Goal: Task Accomplishment & Management: Use online tool/utility

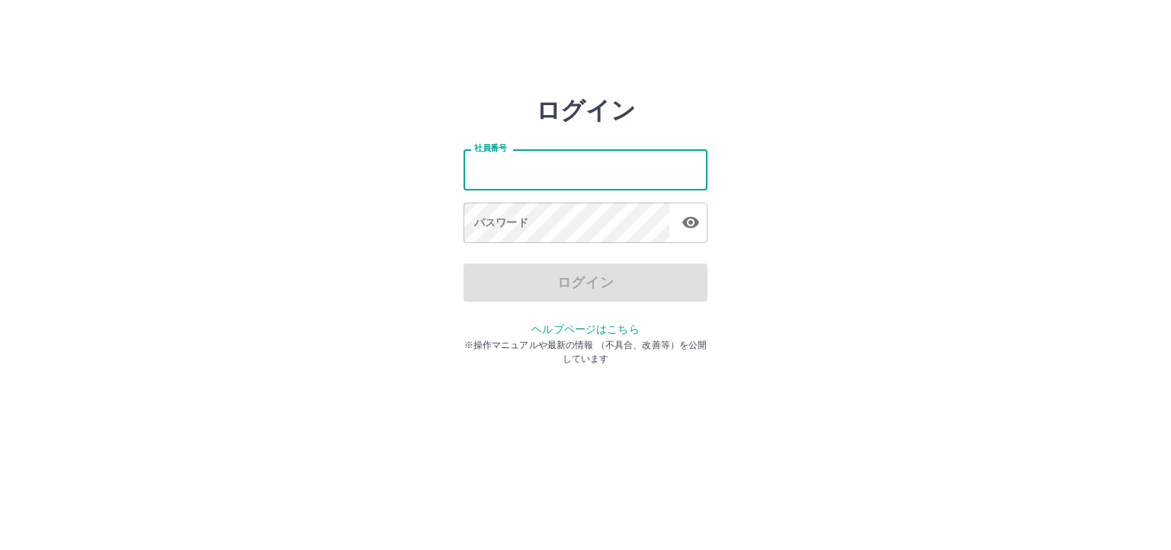
click at [618, 162] on input "社員番号" at bounding box center [585, 169] width 244 height 40
type input "*******"
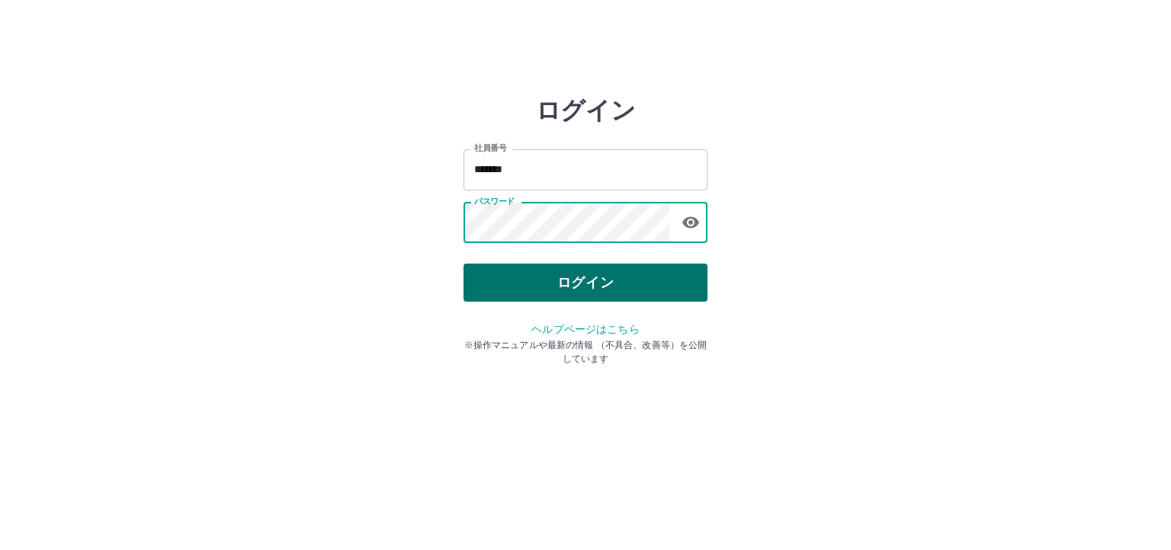
click at [579, 299] on button "ログイン" at bounding box center [585, 283] width 244 height 38
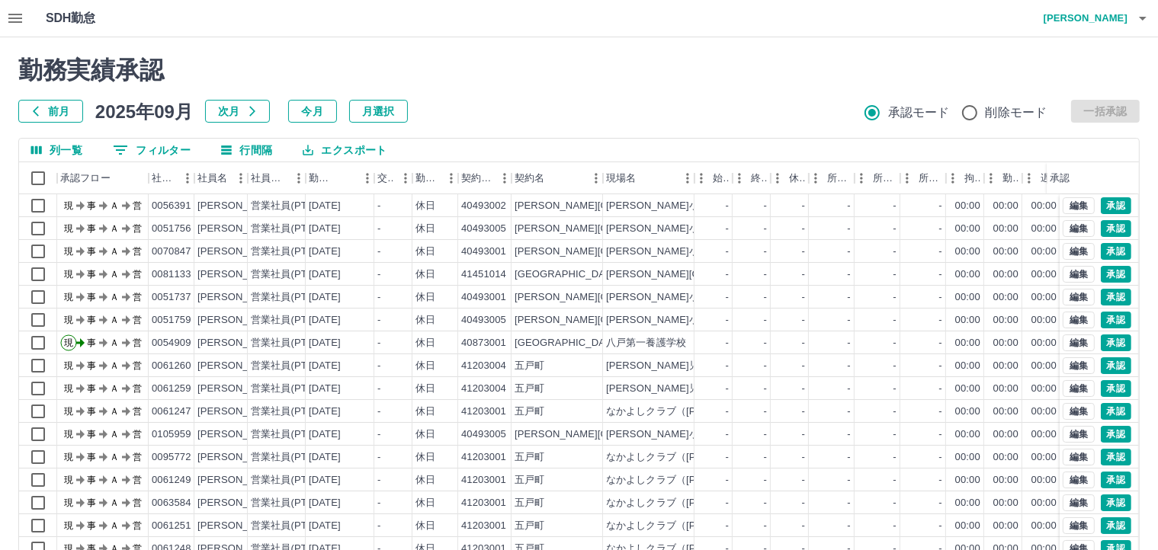
click at [121, 149] on icon "フィルター表示" at bounding box center [120, 150] width 18 height 18
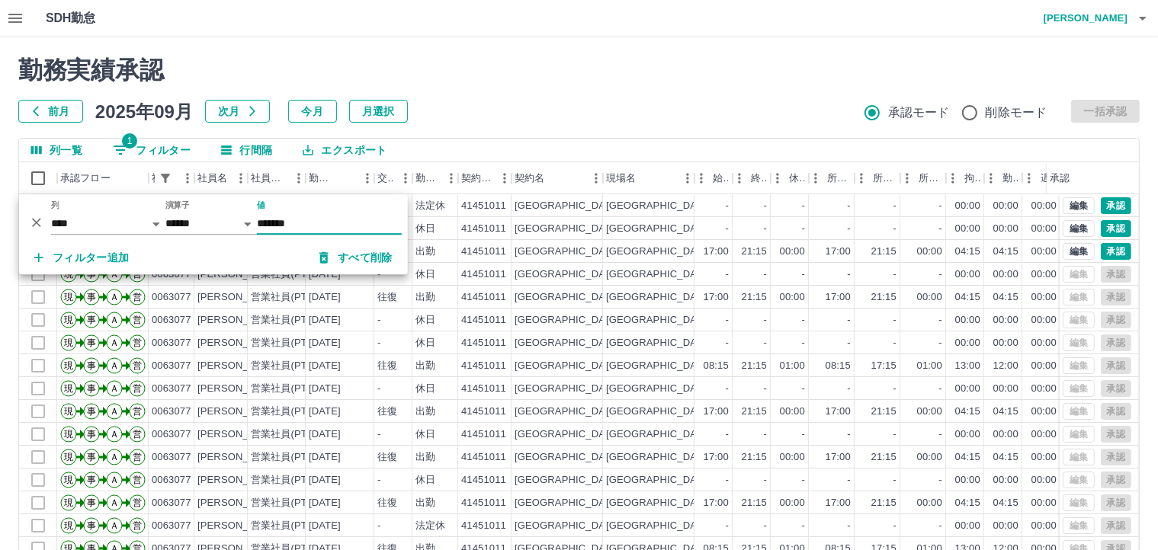
type input "*******"
click at [559, 105] on div "前月 2025年09月 次月 今月 月選択 承認モード 削除モード 一括承認" at bounding box center [578, 111] width 1121 height 23
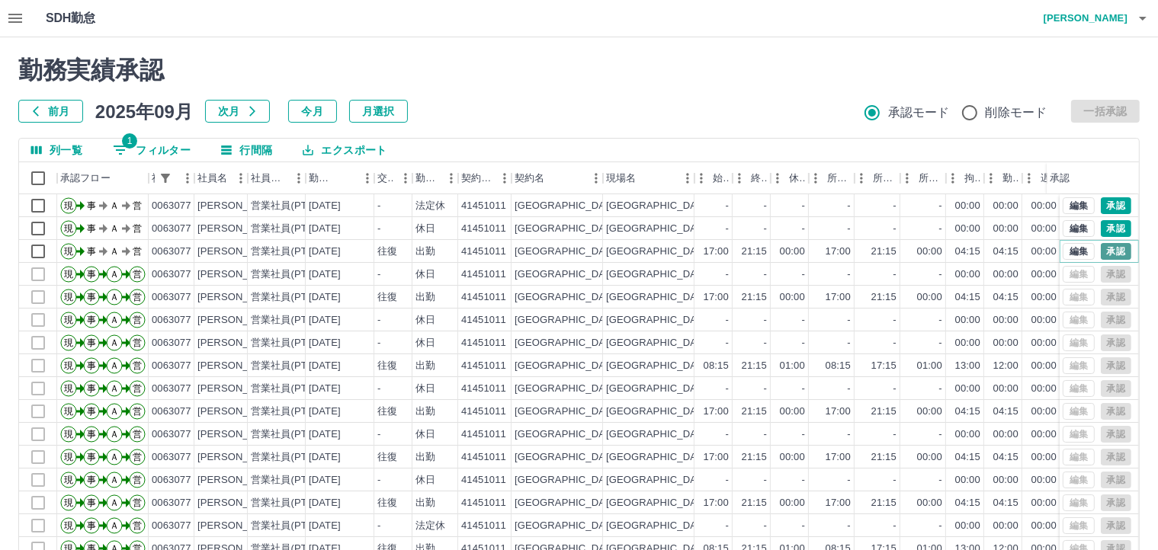
click at [1101, 254] on button "承認" at bounding box center [1116, 251] width 30 height 17
click at [1101, 229] on button "承認" at bounding box center [1116, 228] width 30 height 17
click at [1106, 207] on button "承認" at bounding box center [1116, 205] width 30 height 17
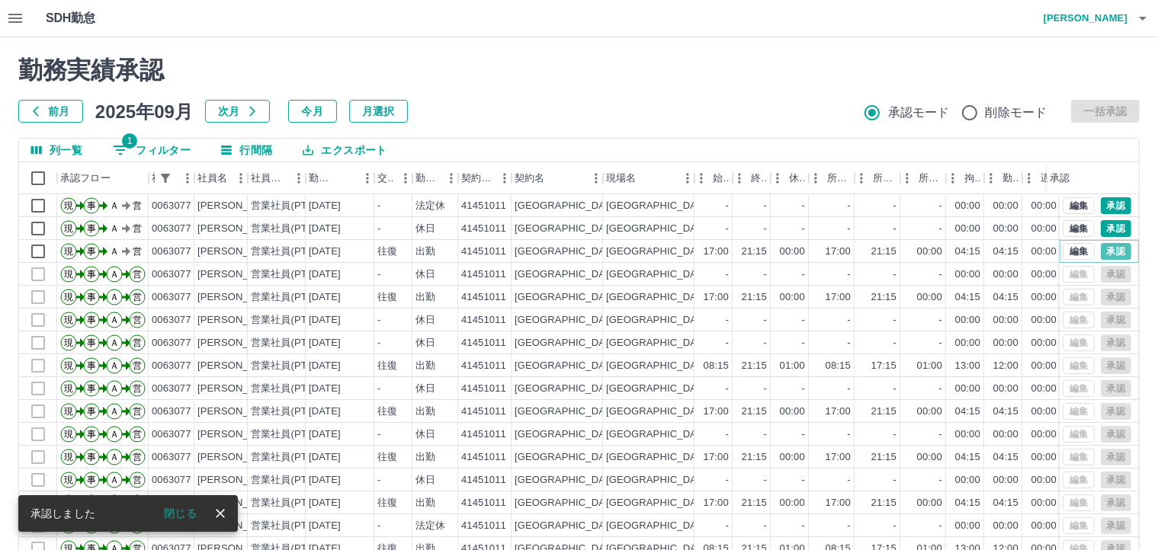
click at [1103, 251] on button "承認" at bounding box center [1116, 251] width 30 height 17
click at [1101, 232] on button "承認" at bounding box center [1116, 228] width 30 height 17
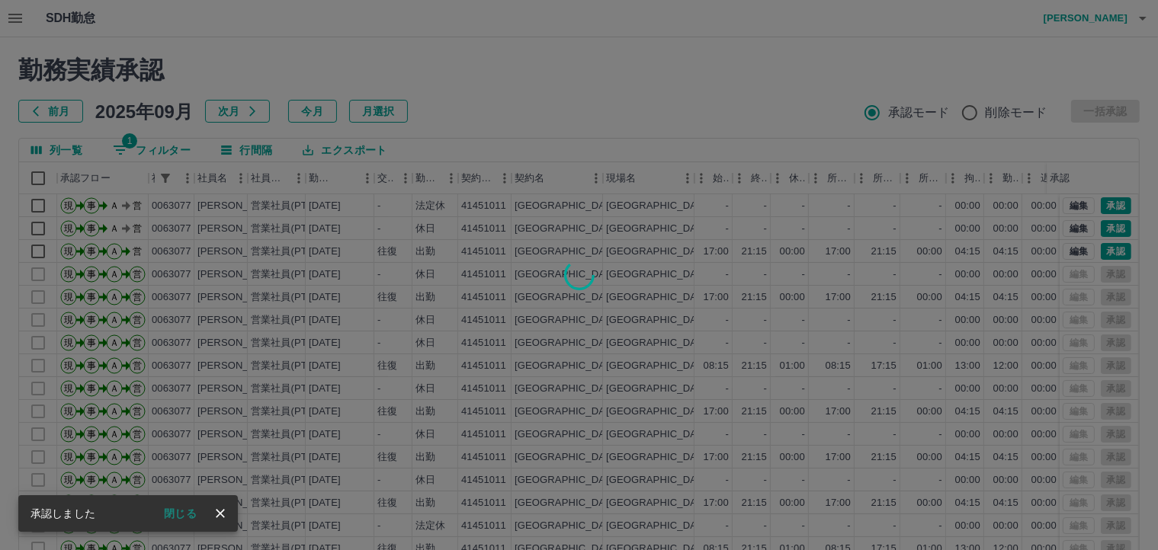
click at [1104, 203] on div at bounding box center [579, 275] width 1158 height 550
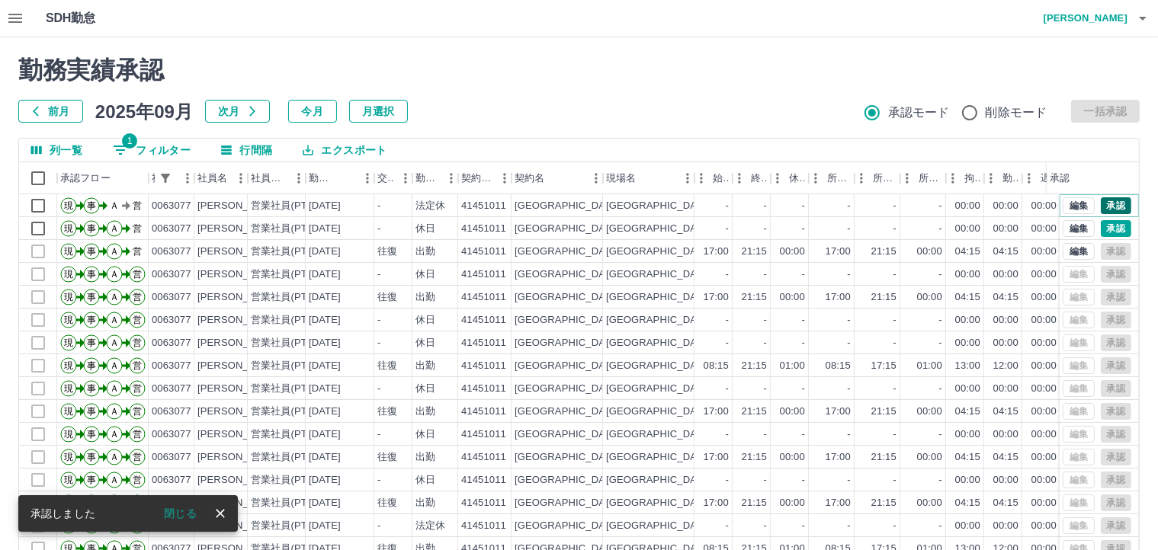
click at [1101, 205] on button "承認" at bounding box center [1116, 205] width 30 height 17
